Goal: Task Accomplishment & Management: Use online tool/utility

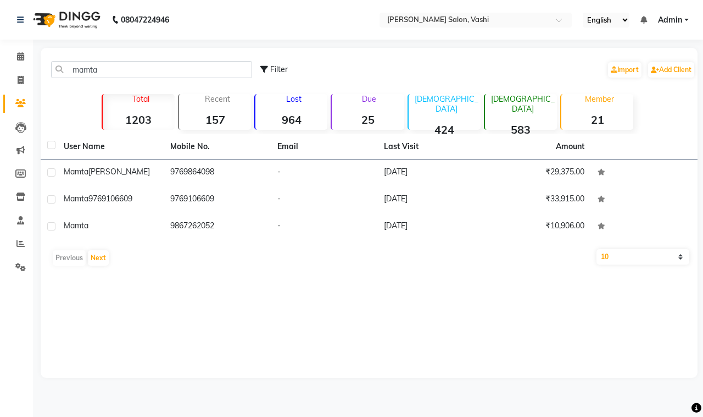
click at [16, 108] on span at bounding box center [20, 103] width 19 height 13
click at [25, 99] on icon at bounding box center [20, 103] width 10 height 8
click at [113, 79] on div "mamta Filter Import Add Client" at bounding box center [369, 69] width 653 height 35
click at [18, 109] on span at bounding box center [20, 103] width 19 height 13
drag, startPoint x: 79, startPoint y: 56, endPoint x: 73, endPoint y: 86, distance: 30.8
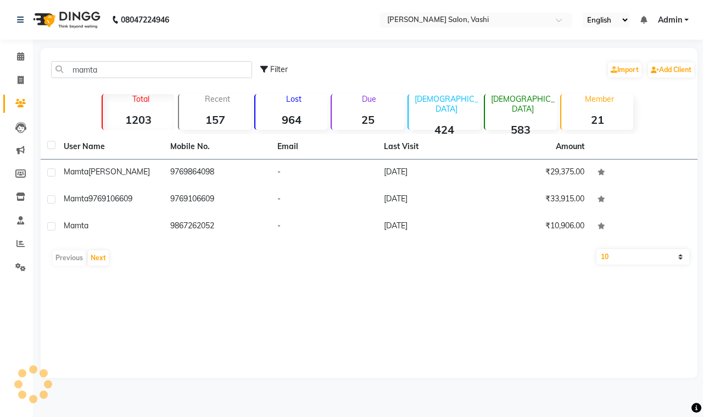
click at [79, 60] on div "mamta Filter Import Add Client" at bounding box center [369, 69] width 653 height 35
click at [73, 86] on div "mamta Filter Import Add Client" at bounding box center [369, 69] width 653 height 35
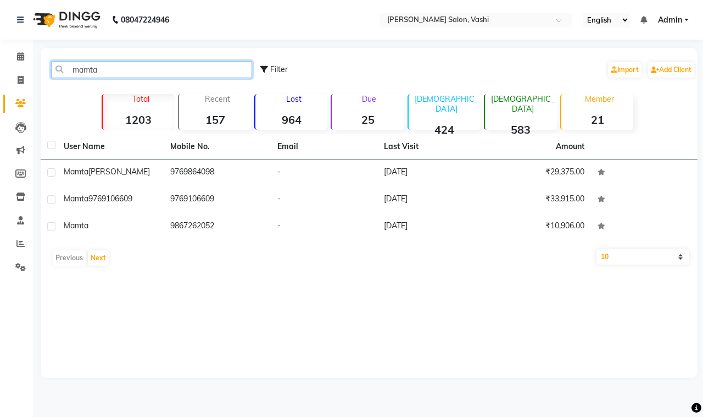
click at [76, 70] on input "mamta" at bounding box center [151, 69] width 201 height 17
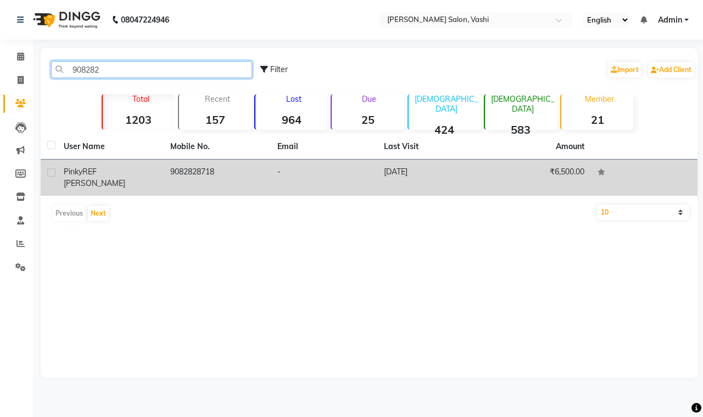
type input "908282"
click at [132, 174] on div "Pinky REF [PERSON_NAME]" at bounding box center [110, 177] width 93 height 23
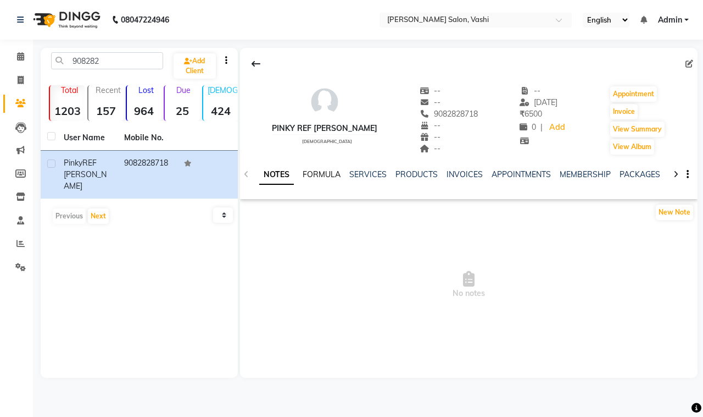
click at [333, 173] on link "FORMULA" at bounding box center [322, 174] width 38 height 10
click at [356, 172] on link "SERVICES" at bounding box center [366, 174] width 37 height 10
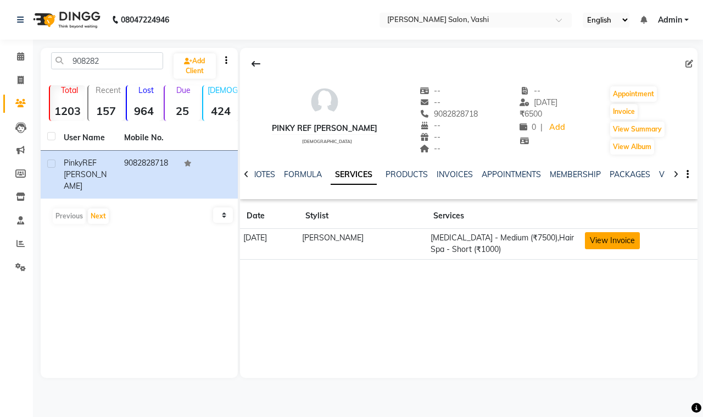
click at [634, 238] on button "View Invoice" at bounding box center [612, 240] width 55 height 17
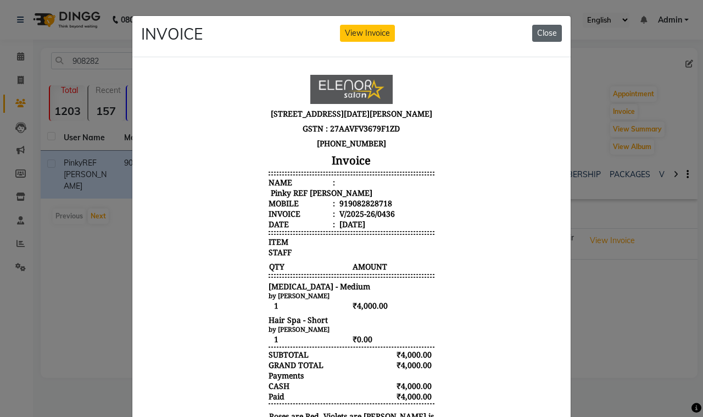
click at [550, 36] on button "Close" at bounding box center [548, 33] width 30 height 17
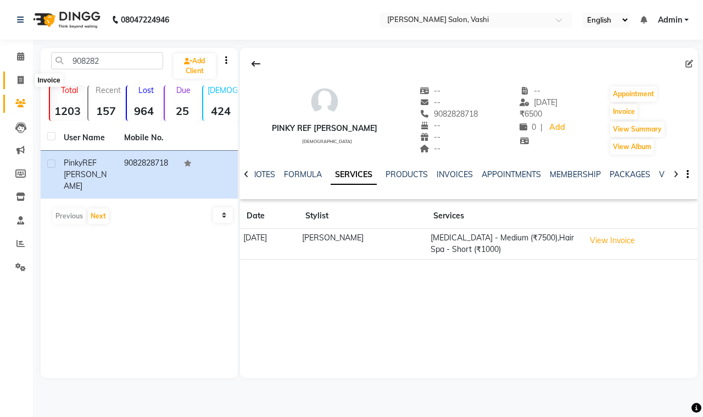
click at [23, 81] on icon at bounding box center [21, 80] width 6 height 8
select select "service"
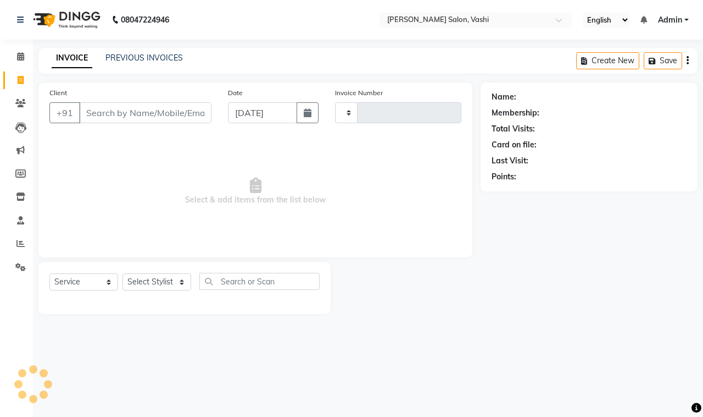
type input "0914"
select select "695"
click at [23, 79] on icon at bounding box center [21, 80] width 6 height 8
select select "service"
type input "0914"
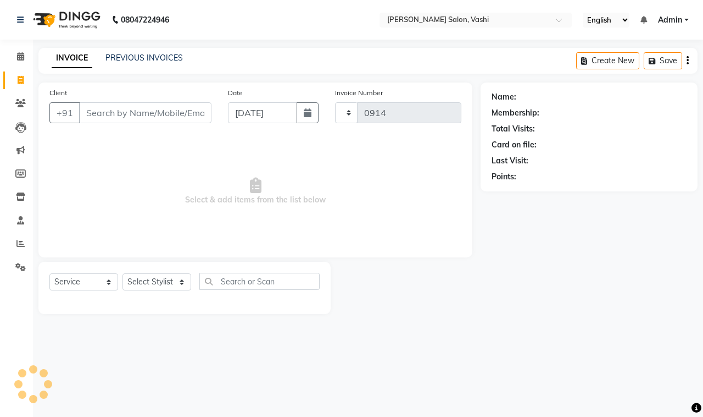
select select "695"
click at [24, 102] on icon at bounding box center [20, 103] width 10 height 8
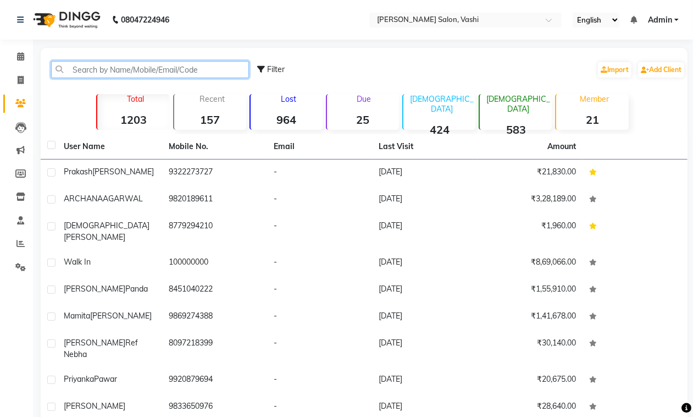
click at [156, 77] on input "text" at bounding box center [150, 69] width 198 height 17
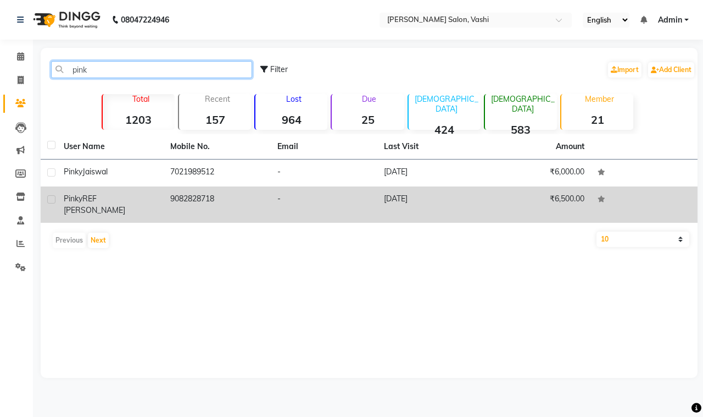
type input "pink"
click at [158, 196] on td "Pinky REF [PERSON_NAME]" at bounding box center [110, 204] width 107 height 36
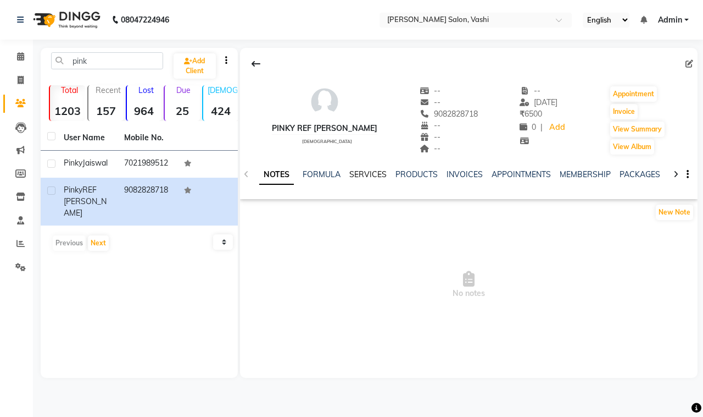
click at [363, 172] on link "SERVICES" at bounding box center [368, 174] width 37 height 10
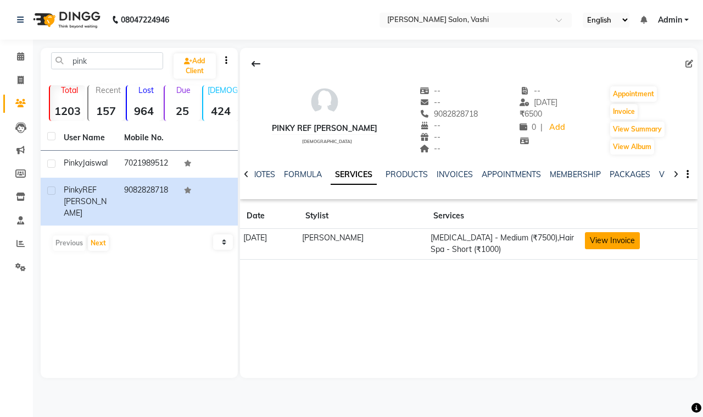
click at [606, 245] on button "View Invoice" at bounding box center [612, 240] width 55 height 17
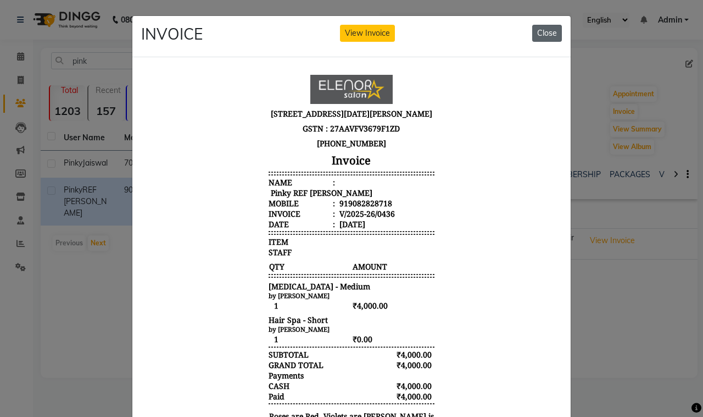
click at [543, 33] on button "Close" at bounding box center [548, 33] width 30 height 17
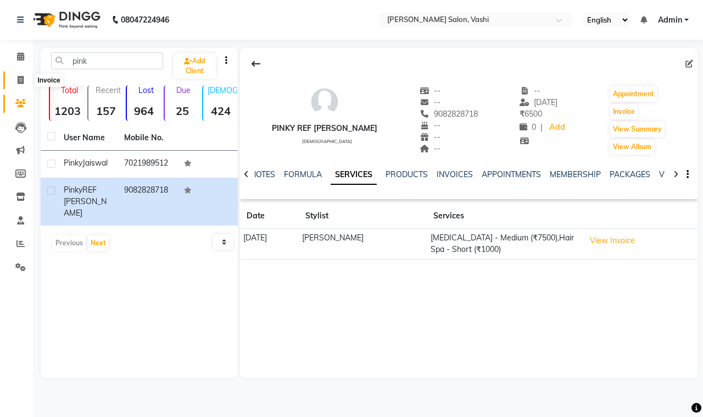
click at [22, 75] on span at bounding box center [20, 80] width 19 height 13
select select "695"
select select "service"
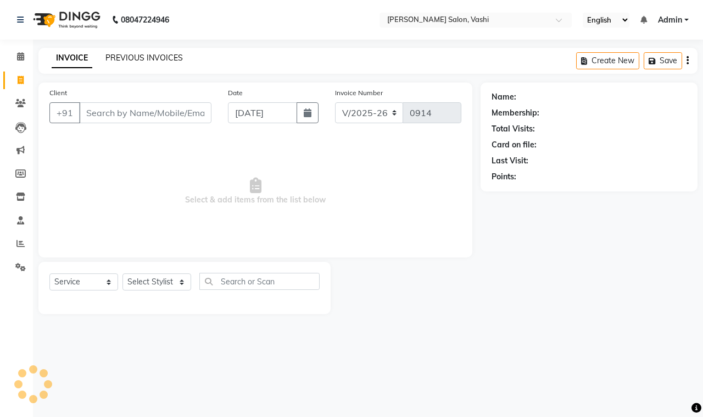
click at [166, 53] on link "PREVIOUS INVOICES" at bounding box center [144, 58] width 77 height 10
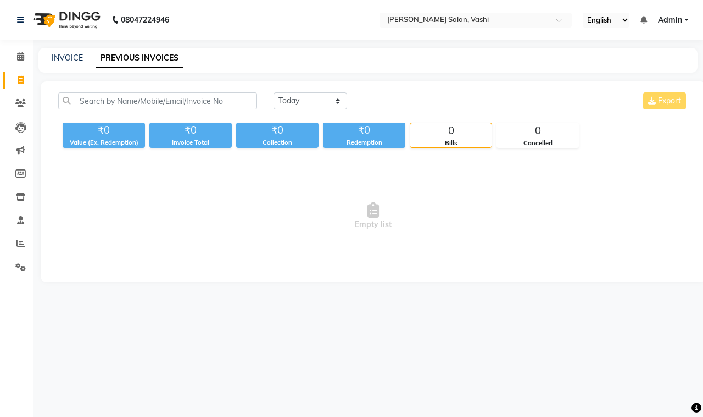
drag, startPoint x: 495, startPoint y: 241, endPoint x: 492, endPoint y: 235, distance: 6.4
click at [493, 240] on span "Empty list" at bounding box center [373, 216] width 630 height 110
click at [20, 92] on li "Clients" at bounding box center [16, 104] width 33 height 24
click at [21, 104] on icon at bounding box center [20, 103] width 10 height 8
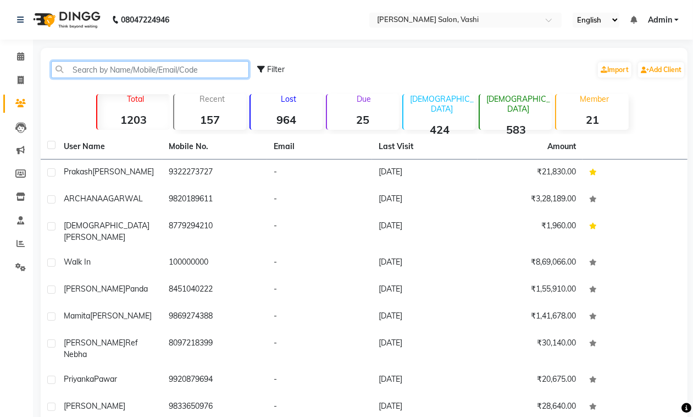
click at [108, 70] on input "text" at bounding box center [150, 69] width 198 height 17
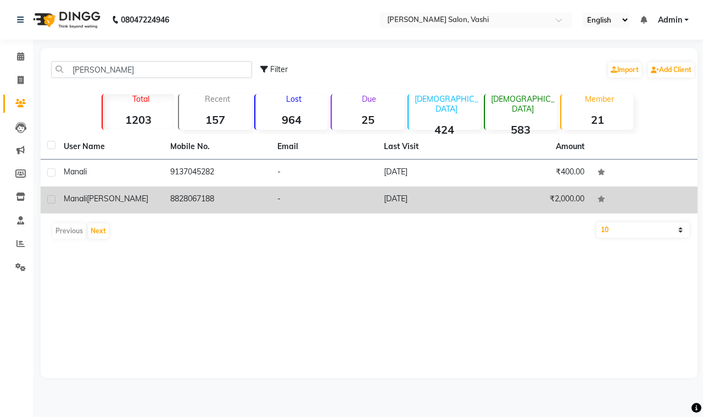
click at [129, 202] on div "[PERSON_NAME]" at bounding box center [110, 199] width 93 height 12
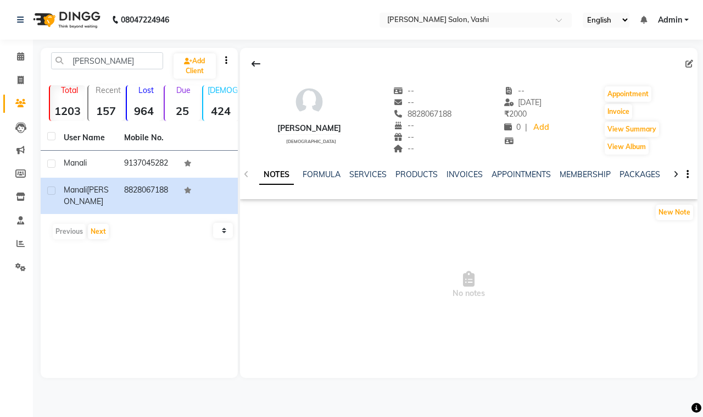
click at [297, 169] on ul "NOTES FORMULA SERVICES PRODUCTS INVOICES APPOINTMENTS MEMBERSHIP PACKAGES VOUCH…" at bounding box center [608, 175] width 698 height 12
drag, startPoint x: 298, startPoint y: 169, endPoint x: 310, endPoint y: 171, distance: 12.3
click at [300, 169] on ul "NOTES FORMULA SERVICES PRODUCTS INVOICES APPOINTMENTS MEMBERSHIP PACKAGES VOUCH…" at bounding box center [608, 175] width 698 height 12
drag, startPoint x: 316, startPoint y: 173, endPoint x: 323, endPoint y: 174, distance: 7.2
click at [320, 174] on link "FORMULA" at bounding box center [322, 174] width 38 height 10
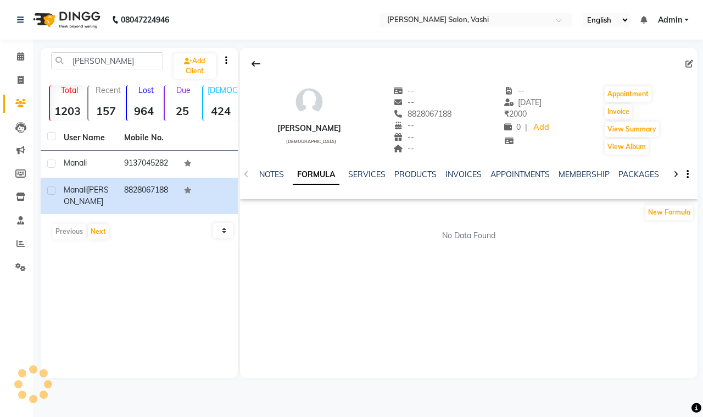
click at [323, 174] on link "FORMULA" at bounding box center [316, 175] width 47 height 20
drag, startPoint x: 340, startPoint y: 252, endPoint x: 400, endPoint y: 110, distance: 153.9
click at [358, 219] on div "[PERSON_NAME] [DEMOGRAPHIC_DATA] -- -- 8828067188 -- -- -- -- [DATE] ₹ 2000 0 |…" at bounding box center [469, 213] width 458 height 330
click at [372, 177] on link "SERVICES" at bounding box center [366, 174] width 37 height 10
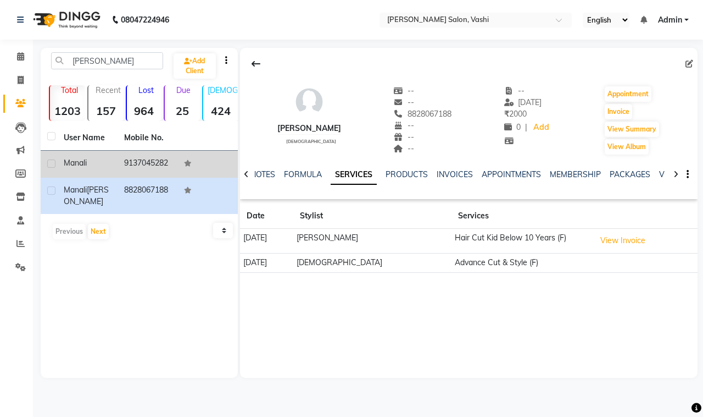
click at [158, 169] on td "9137045282" at bounding box center [148, 164] width 60 height 27
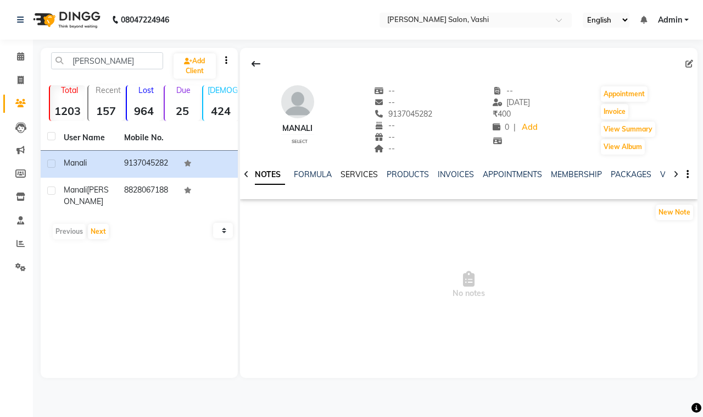
click at [347, 170] on link "SERVICES" at bounding box center [359, 174] width 37 height 10
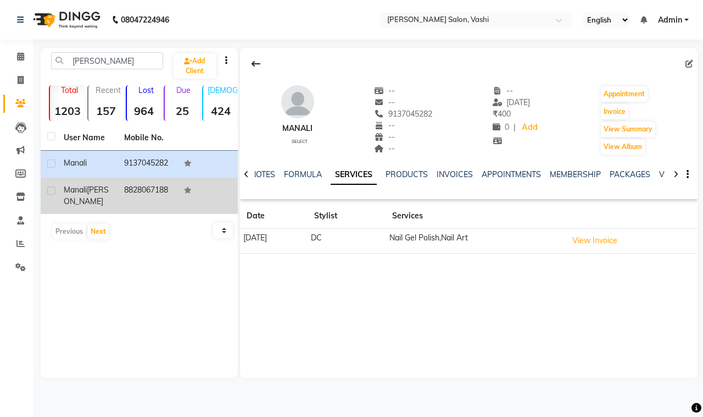
click at [99, 186] on span "[PERSON_NAME]" at bounding box center [86, 195] width 45 height 21
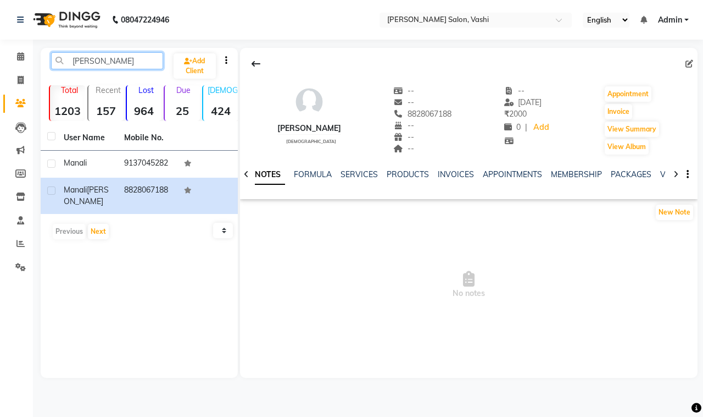
click at [75, 59] on input "[PERSON_NAME]" at bounding box center [107, 60] width 112 height 17
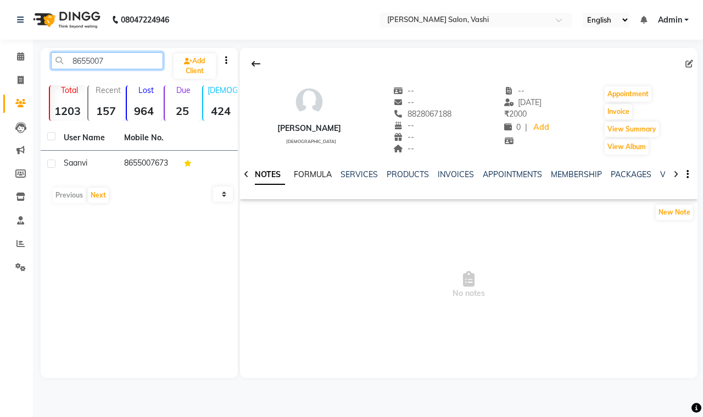
type input "8655007"
click at [320, 175] on link "FORMULA" at bounding box center [313, 174] width 38 height 10
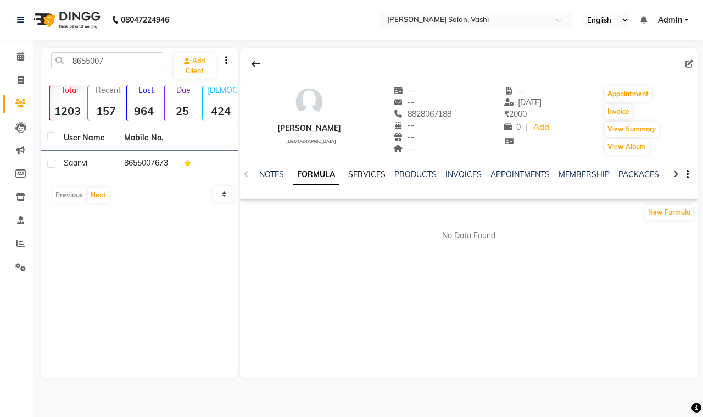
click at [368, 178] on link "SERVICES" at bounding box center [366, 174] width 37 height 10
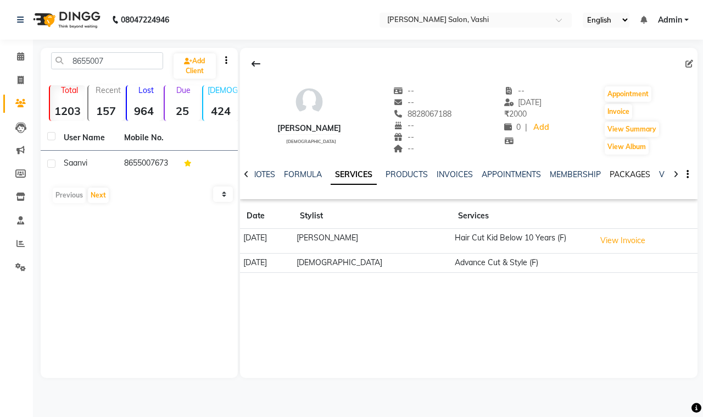
click at [641, 171] on link "PACKAGES" at bounding box center [630, 174] width 41 height 10
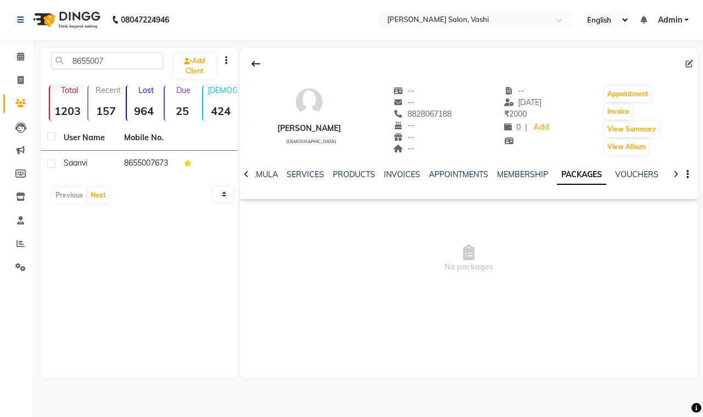
click at [574, 175] on link "PACKAGES" at bounding box center [581, 175] width 49 height 20
click at [297, 176] on link "SERVICES" at bounding box center [305, 174] width 37 height 10
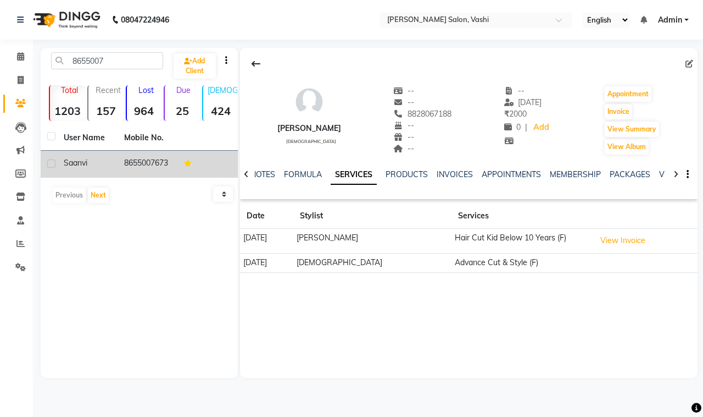
click at [91, 163] on div "Saanvi" at bounding box center [87, 163] width 47 height 12
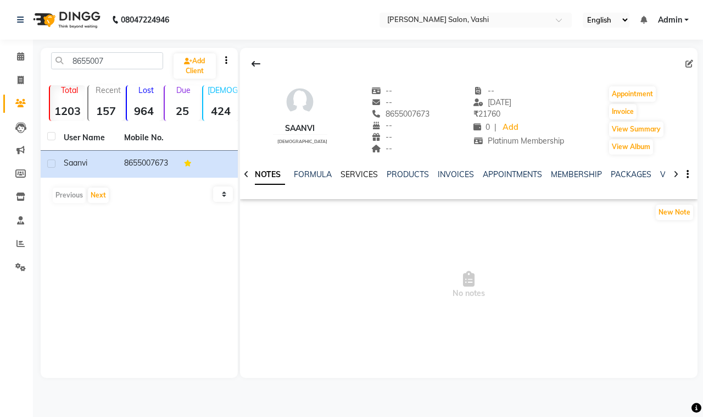
click at [360, 176] on link "SERVICES" at bounding box center [359, 174] width 37 height 10
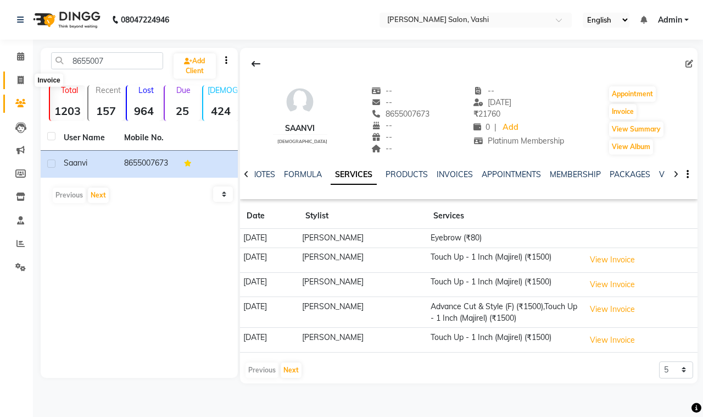
click at [25, 79] on span at bounding box center [20, 80] width 19 height 13
select select "695"
select select "service"
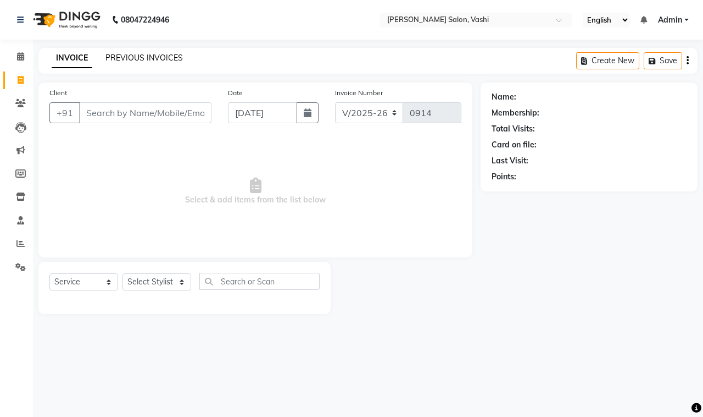
click at [130, 53] on link "PREVIOUS INVOICES" at bounding box center [144, 58] width 77 height 10
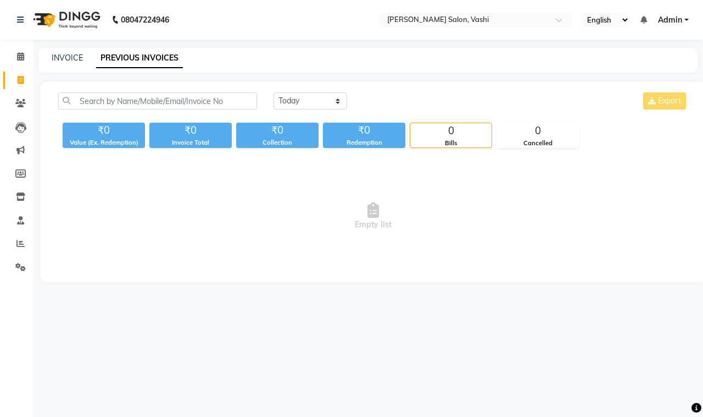
click at [110, 64] on link "PREVIOUS INVOICES" at bounding box center [139, 58] width 87 height 20
click at [66, 62] on link "INVOICE" at bounding box center [67, 58] width 31 height 10
select select "service"
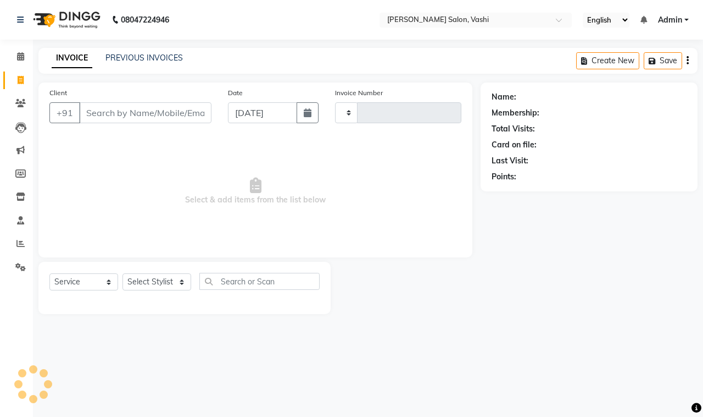
type input "0914"
select select "695"
click at [142, 42] on div "08047224946 Select Location × [PERSON_NAME] Salon, Vashi English ENGLISH Españo…" at bounding box center [351, 208] width 703 height 417
click at [146, 62] on div "PREVIOUS INVOICES" at bounding box center [144, 58] width 77 height 12
click at [149, 59] on link "PREVIOUS INVOICES" at bounding box center [144, 58] width 77 height 10
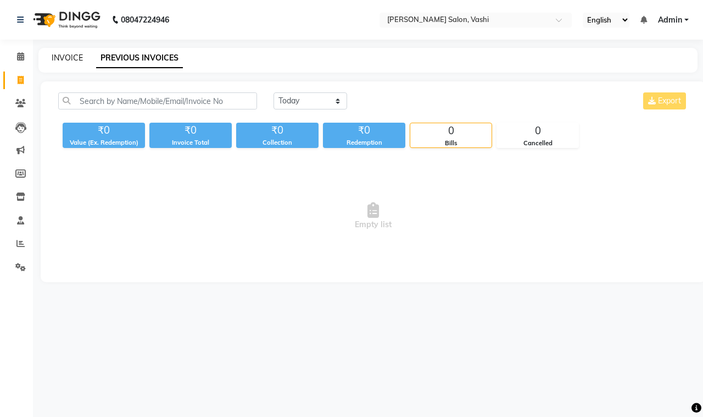
click at [71, 58] on link "INVOICE" at bounding box center [67, 58] width 31 height 10
select select "695"
select select "service"
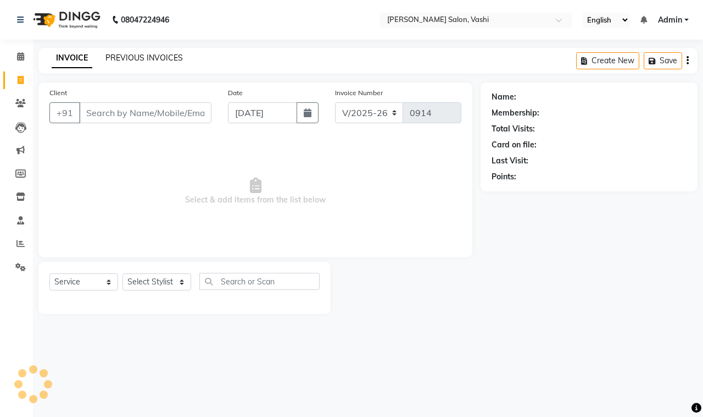
click at [173, 59] on link "PREVIOUS INVOICES" at bounding box center [144, 58] width 77 height 10
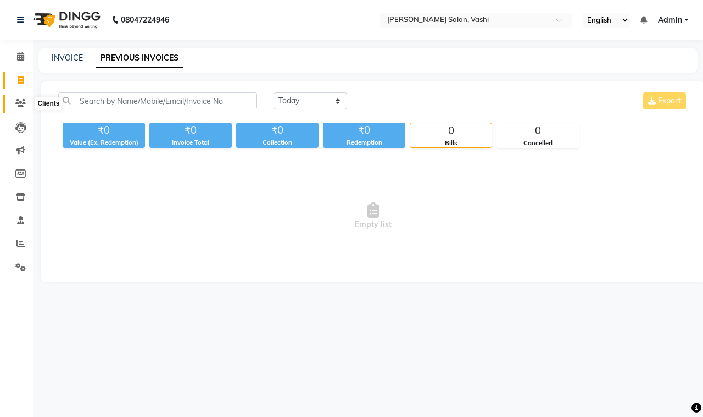
click at [20, 103] on icon at bounding box center [20, 103] width 10 height 8
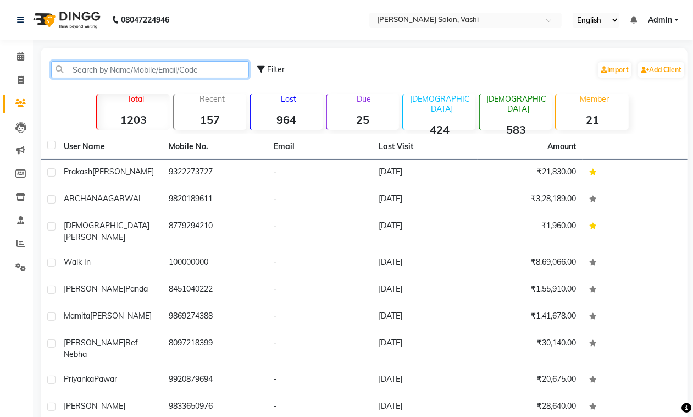
click at [119, 70] on input "text" at bounding box center [150, 69] width 198 height 17
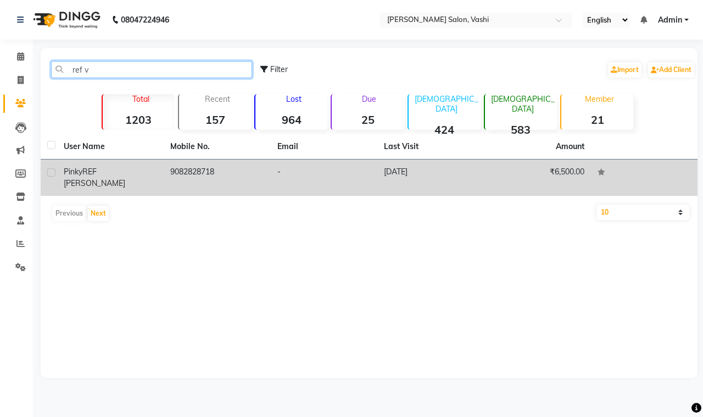
type input "ref v"
click at [162, 163] on td "Pinky REF [PERSON_NAME]" at bounding box center [110, 177] width 107 height 36
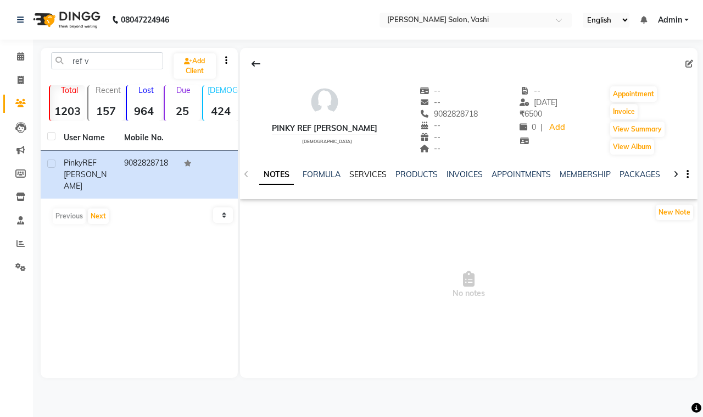
click at [369, 176] on link "SERVICES" at bounding box center [368, 174] width 37 height 10
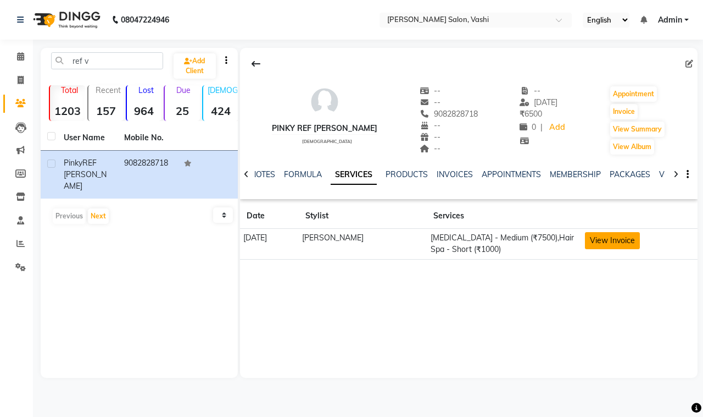
click at [613, 246] on button "View Invoice" at bounding box center [612, 240] width 55 height 17
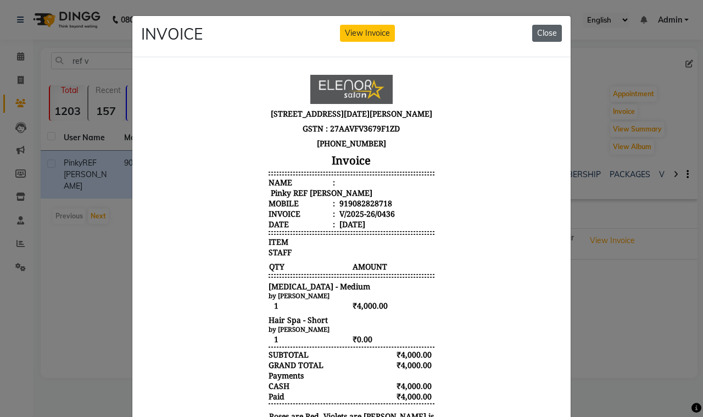
click at [540, 33] on button "Close" at bounding box center [548, 33] width 30 height 17
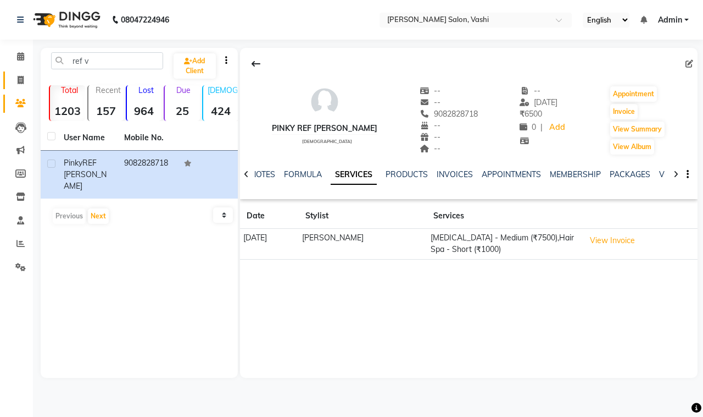
click at [21, 72] on link "Invoice" at bounding box center [16, 80] width 26 height 18
select select "service"
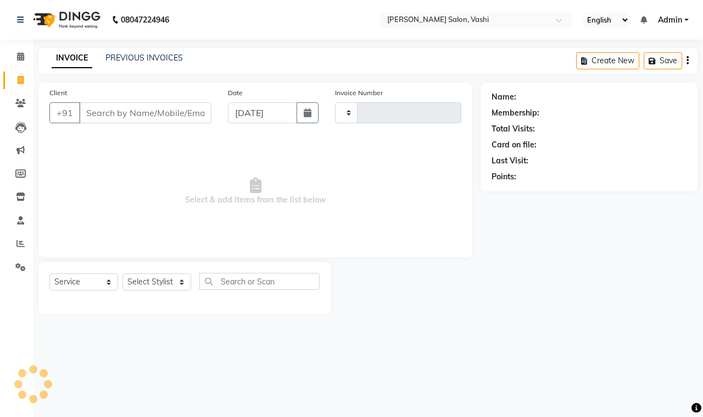
type input "0914"
select select "695"
click at [122, 49] on div "INVOICE PREVIOUS INVOICES Create New Save" at bounding box center [367, 61] width 659 height 26
drag, startPoint x: 124, startPoint y: 50, endPoint x: 128, endPoint y: 58, distance: 8.6
click at [127, 56] on div "INVOICE PREVIOUS INVOICES Create New Save" at bounding box center [367, 61] width 659 height 26
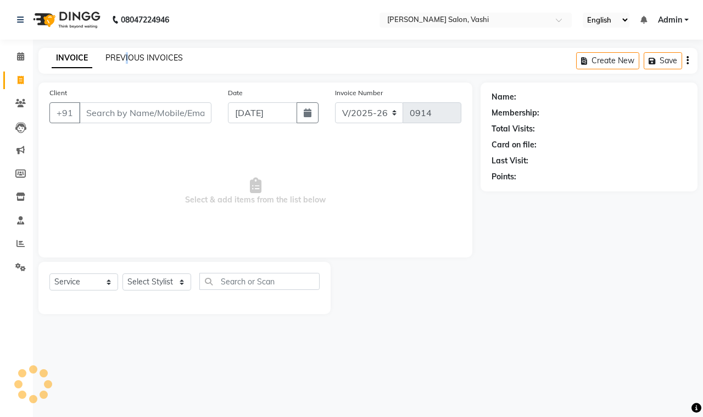
click at [128, 58] on link "PREVIOUS INVOICES" at bounding box center [144, 58] width 77 height 10
